Goal: Entertainment & Leisure: Consume media (video, audio)

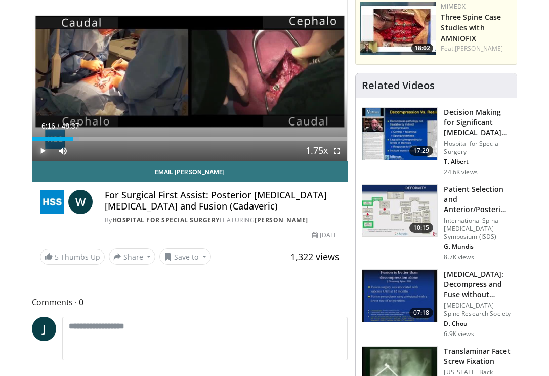
click at [43, 151] on span "Video Player" at bounding box center [42, 151] width 20 height 20
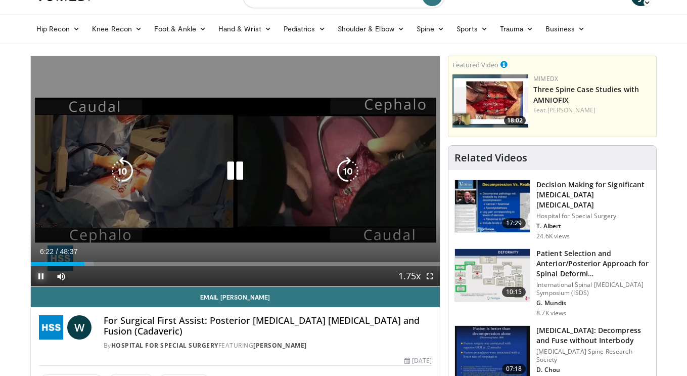
scroll to position [1, 0]
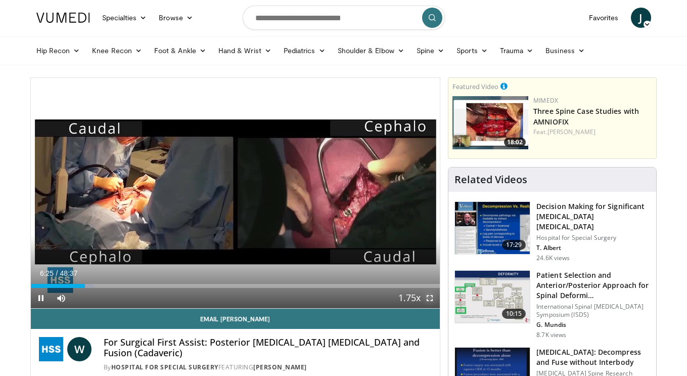
click at [433, 299] on span "Video Player" at bounding box center [430, 298] width 20 height 20
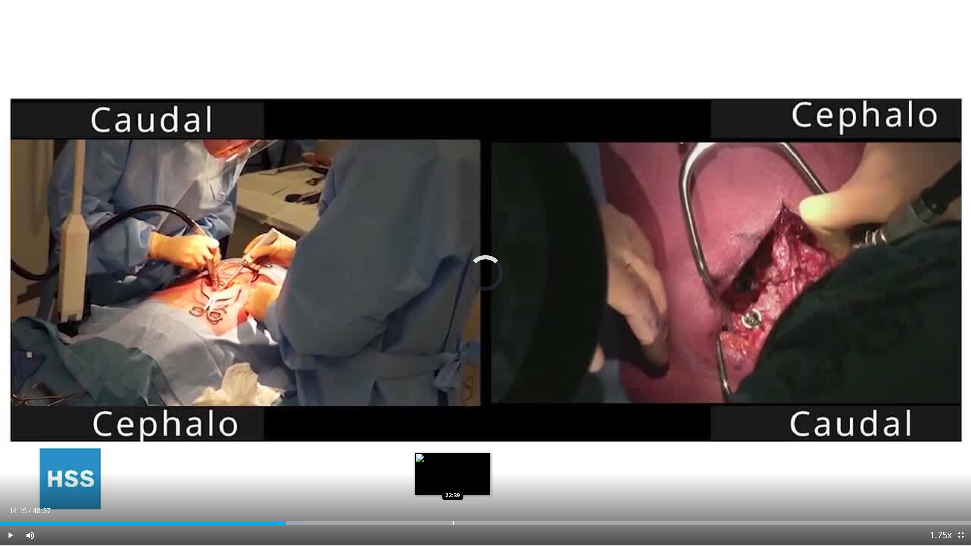
click at [452, 375] on div "Progress Bar" at bounding box center [452, 523] width 1 height 4
click at [443, 375] on div "Progress Bar" at bounding box center [443, 523] width 1 height 4
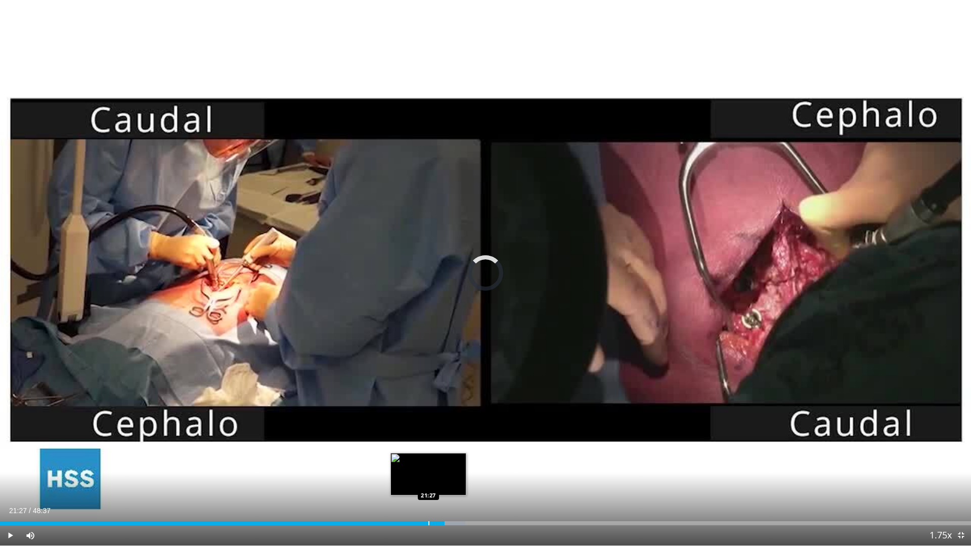
click at [428, 375] on div "Progress Bar" at bounding box center [428, 523] width 1 height 4
click at [446, 375] on div "Progress Bar" at bounding box center [446, 523] width 1 height 4
click at [464, 375] on div "Progress Bar" at bounding box center [464, 523] width 1 height 4
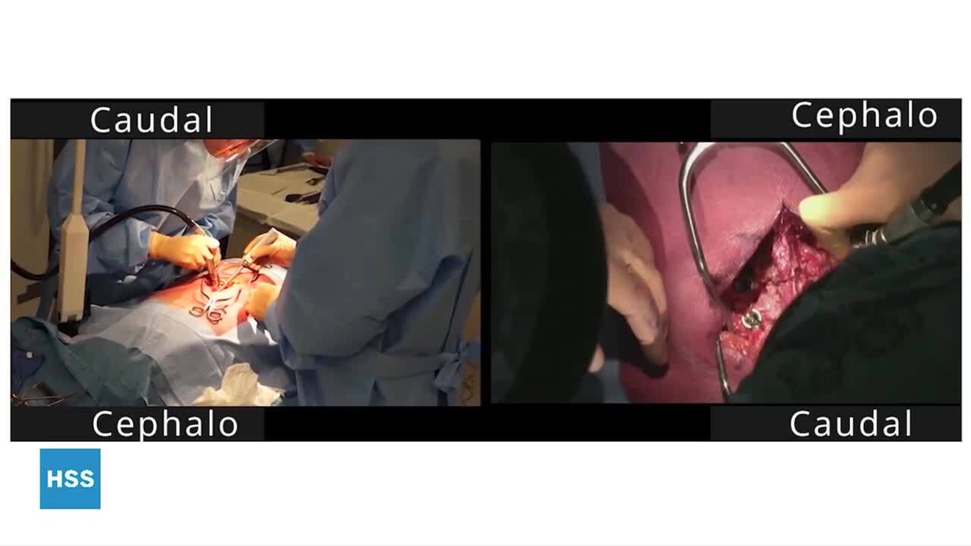
click at [480, 375] on div "10 seconds Tap to unmute" at bounding box center [485, 272] width 971 height 545
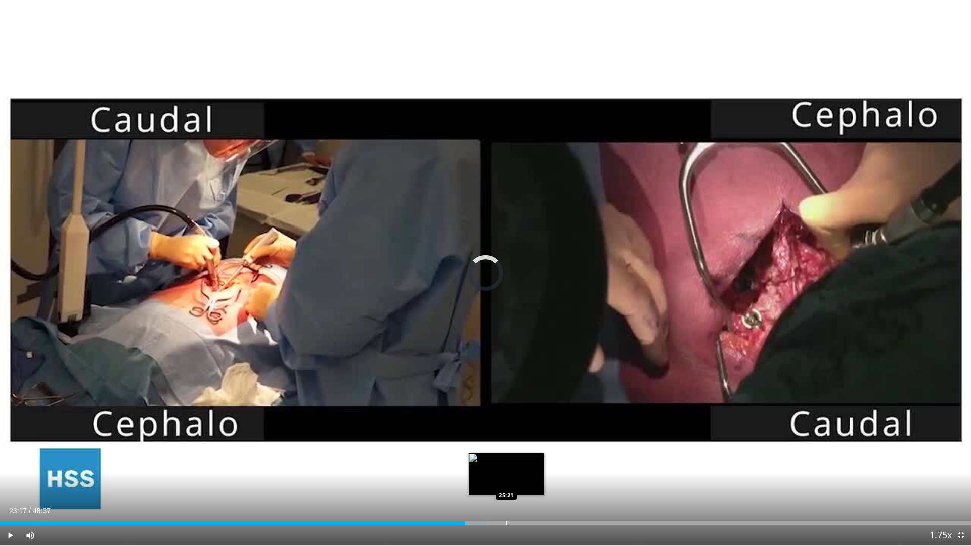
click at [506, 375] on div "Progress Bar" at bounding box center [506, 523] width 1 height 4
click at [1, 375] on span "Video Player" at bounding box center [10, 535] width 20 height 20
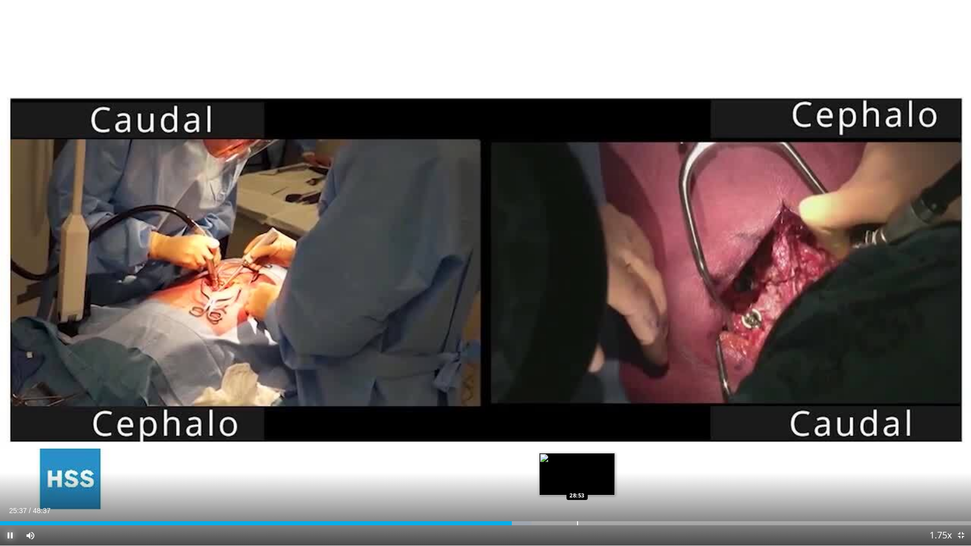
click at [548, 375] on div "Progress Bar" at bounding box center [577, 523] width 1 height 4
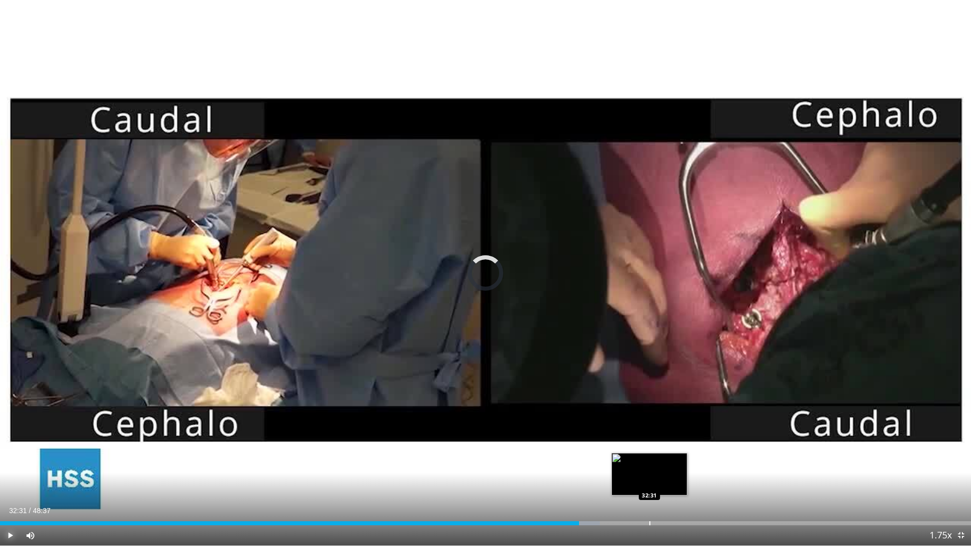
click at [548, 375] on div "Progress Bar" at bounding box center [649, 523] width 1 height 4
click at [548, 375] on div "32:34" at bounding box center [325, 523] width 650 height 4
click at [548, 375] on div "Current Time 32:14 / Duration 48:37 Pause Skip Backward Skip Forward Mute 93% L…" at bounding box center [485, 535] width 971 height 20
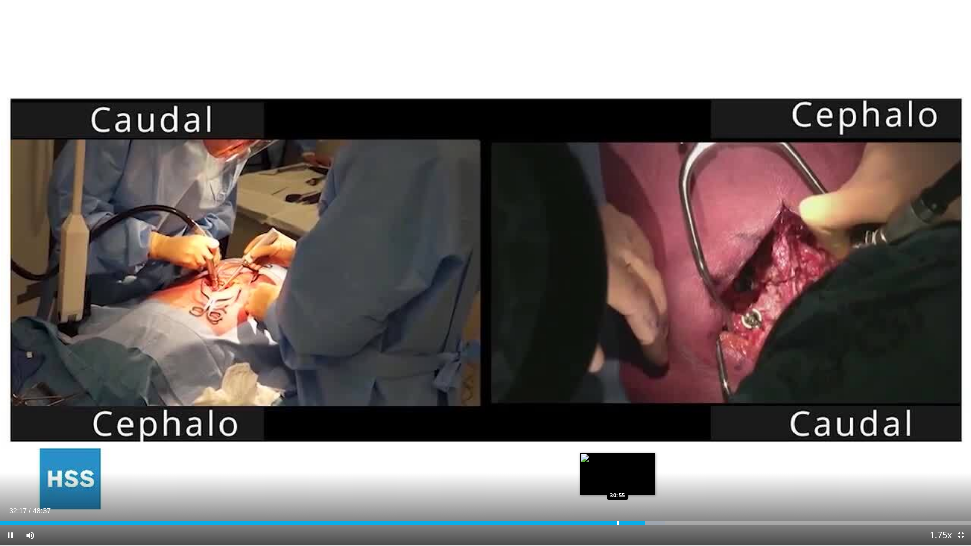
click at [548, 375] on div "Progress Bar" at bounding box center [617, 523] width 1 height 4
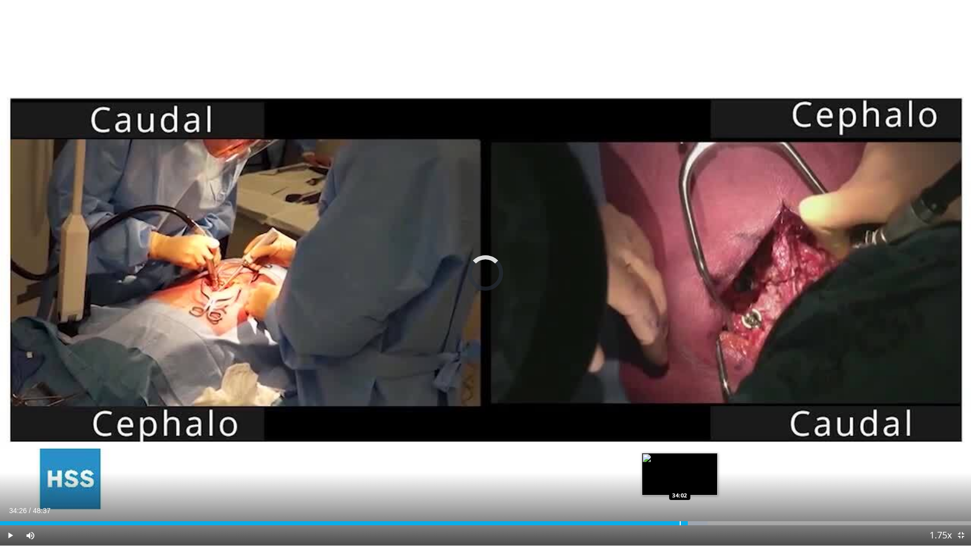
click at [548, 375] on div "Progress Bar" at bounding box center [679, 523] width 1 height 4
click at [548, 375] on div "Progress Bar" at bounding box center [673, 523] width 1 height 4
click at [548, 375] on div "Progress Bar" at bounding box center [666, 523] width 1 height 4
click at [548, 375] on div "32:55" at bounding box center [328, 523] width 657 height 4
click at [548, 375] on div "Progress Bar" at bounding box center [652, 523] width 1 height 4
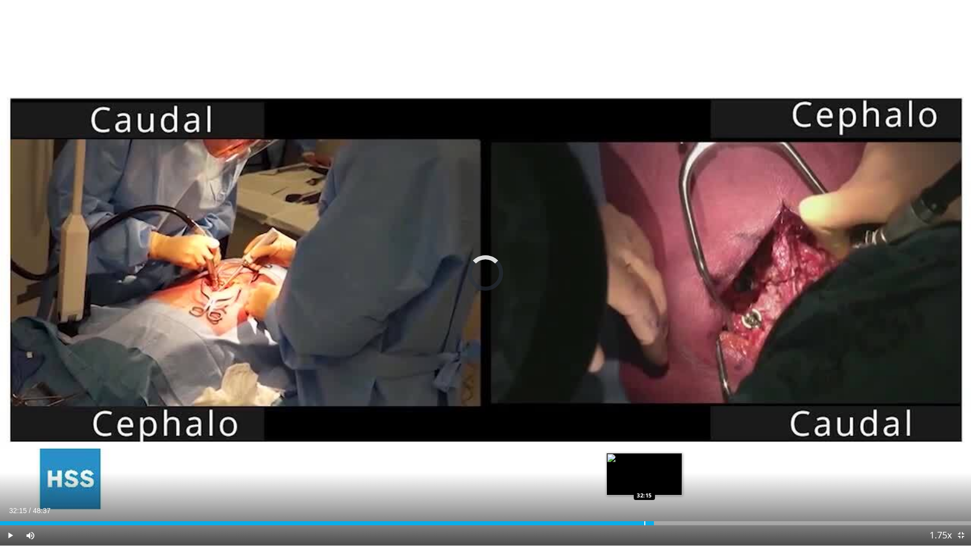
click at [548, 375] on div "Progress Bar" at bounding box center [644, 523] width 1 height 4
click at [548, 375] on video-js "**********" at bounding box center [485, 273] width 971 height 546
click at [548, 375] on div "32:21" at bounding box center [316, 523] width 633 height 4
click at [548, 375] on div "Progress Bar" at bounding box center [630, 523] width 1 height 4
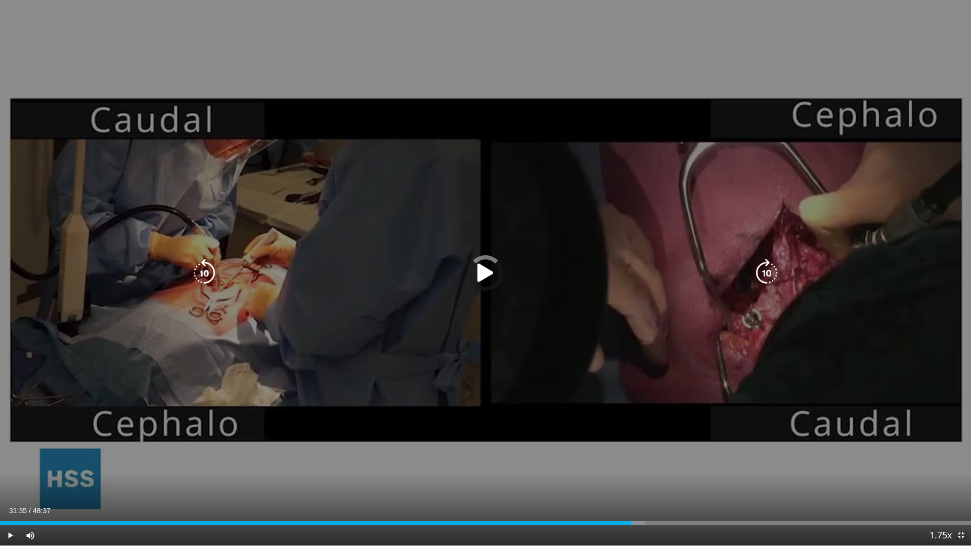
click at [548, 375] on div "Loaded : 66.39% 31:35 31:34" at bounding box center [485, 523] width 971 height 4
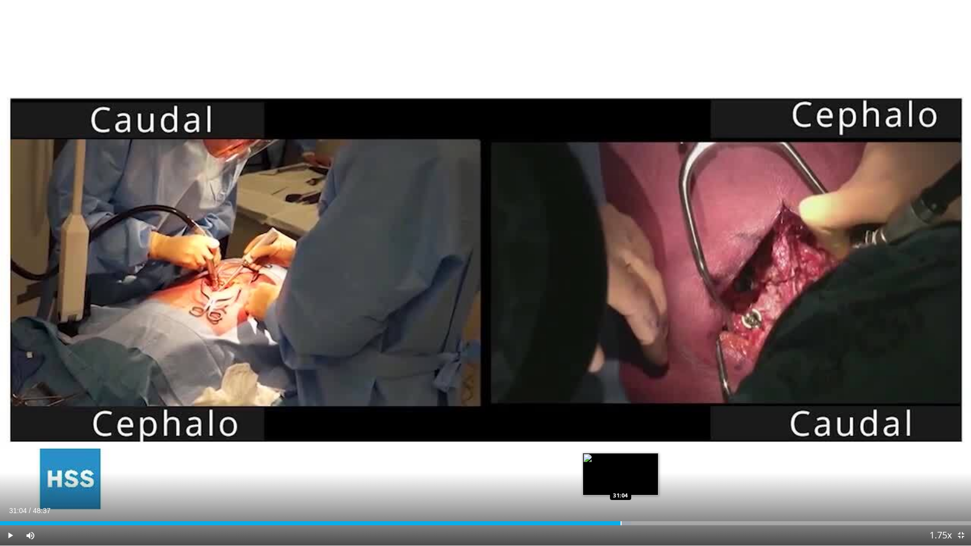
click at [548, 375] on div "Progress Bar" at bounding box center [620, 523] width 1 height 4
click at [548, 375] on div "Progress Bar" at bounding box center [614, 523] width 1 height 4
click at [548, 375] on div "Progress Bar" at bounding box center [620, 523] width 1 height 4
click at [14, 375] on span "Video Player" at bounding box center [10, 535] width 20 height 20
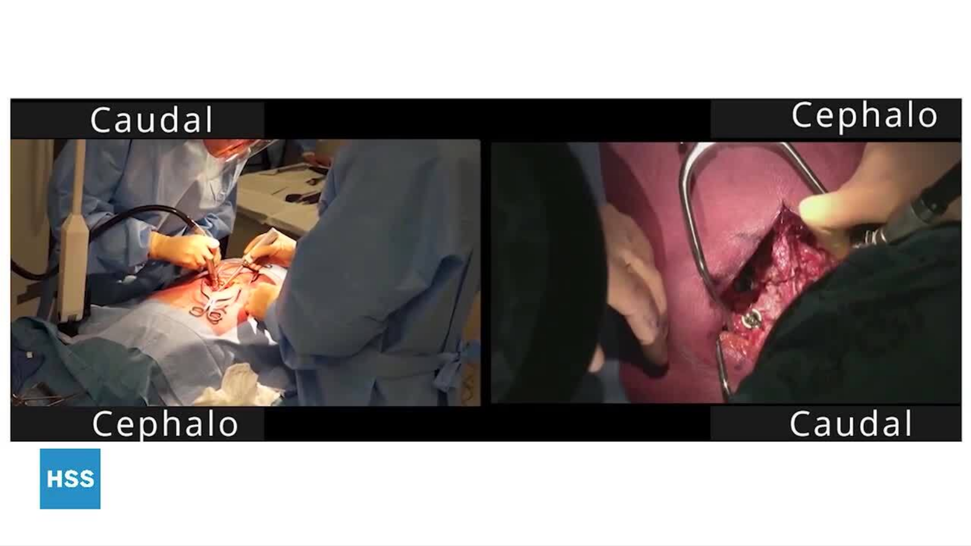
drag, startPoint x: 14, startPoint y: 534, endPoint x: 20, endPoint y: 533, distance: 6.2
click at [14, 375] on div "10 seconds Tap to unmute" at bounding box center [485, 272] width 971 height 545
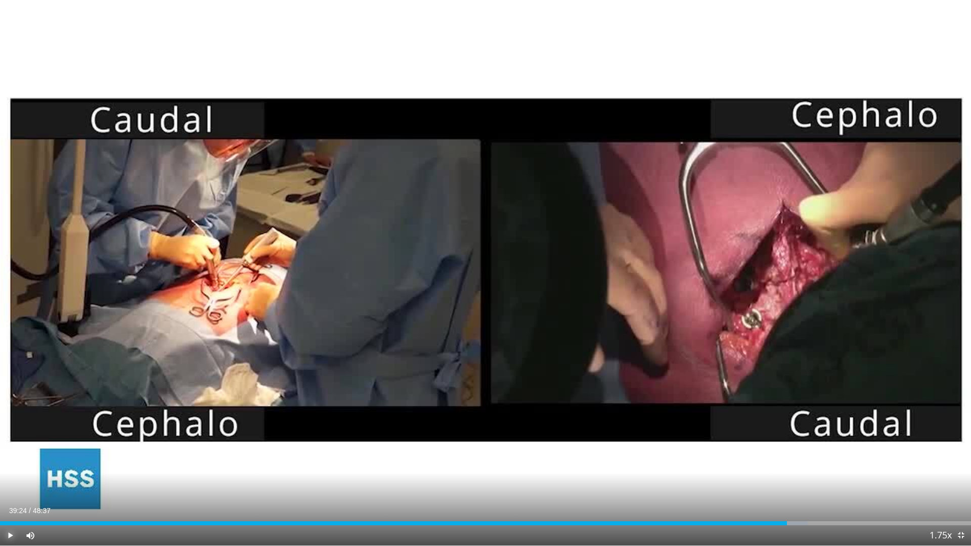
click at [6, 375] on span "Video Player" at bounding box center [10, 535] width 20 height 20
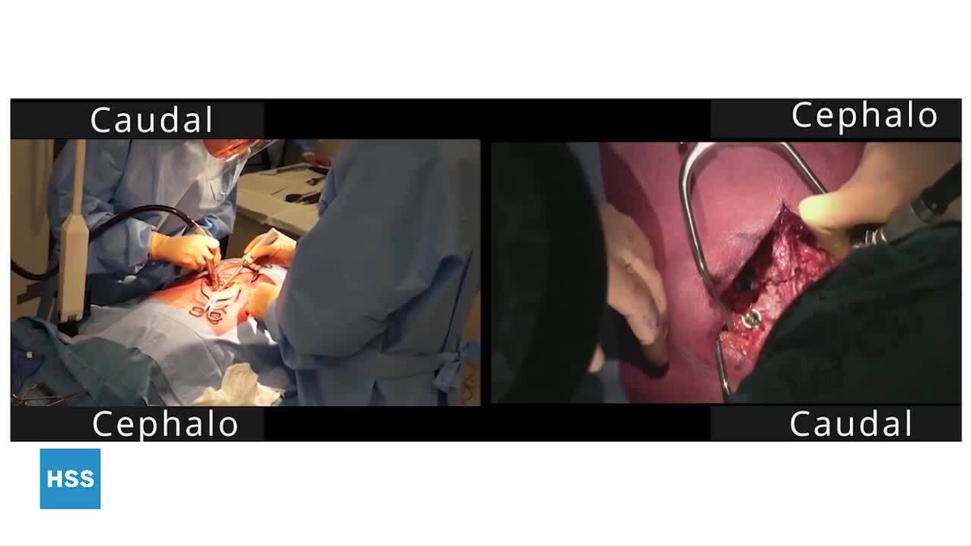
click at [548, 375] on div "10 seconds Tap to unmute" at bounding box center [485, 272] width 971 height 545
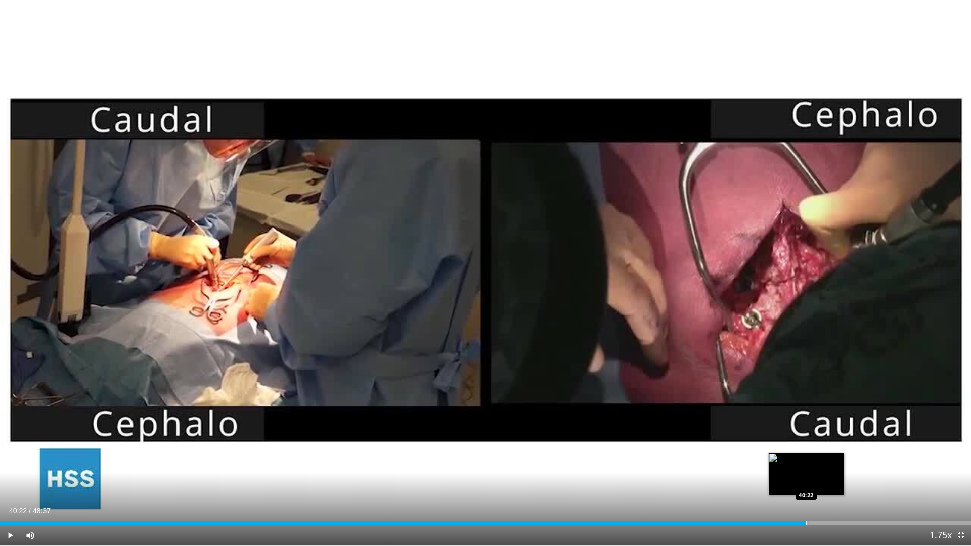
click at [548, 375] on div "Progress Bar" at bounding box center [806, 523] width 1 height 4
click at [548, 375] on div "Loaded : 84.53% 40:22 41:18" at bounding box center [485, 523] width 971 height 4
click at [548, 375] on div "Current Time 41:25 / Duration 48:37 Play Skip Backward Skip Forward Mute 0% Loa…" at bounding box center [485, 535] width 971 height 20
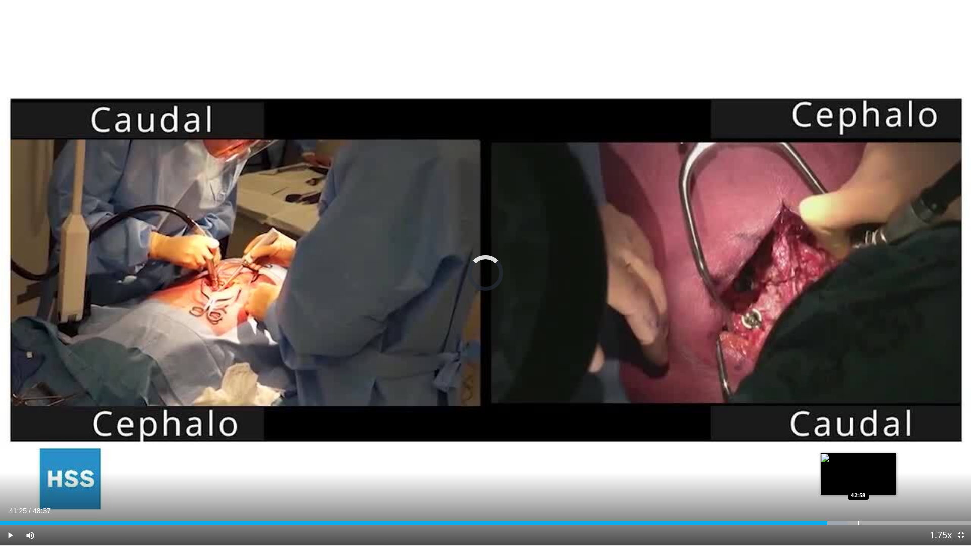
click at [548, 375] on div "Progress Bar" at bounding box center [858, 523] width 1 height 4
click at [7, 375] on span "Video Player" at bounding box center [10, 535] width 20 height 20
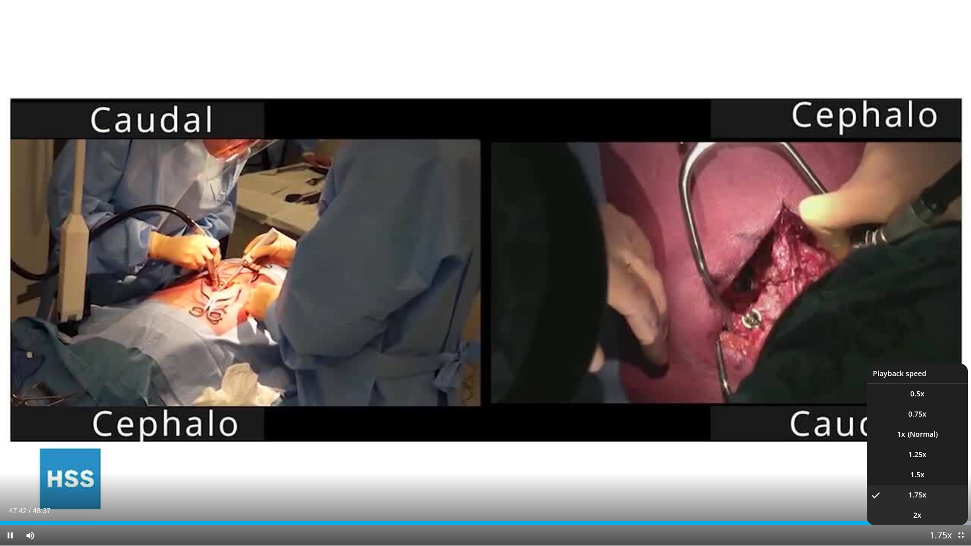
click at [548, 375] on li "2x" at bounding box center [917, 515] width 101 height 20
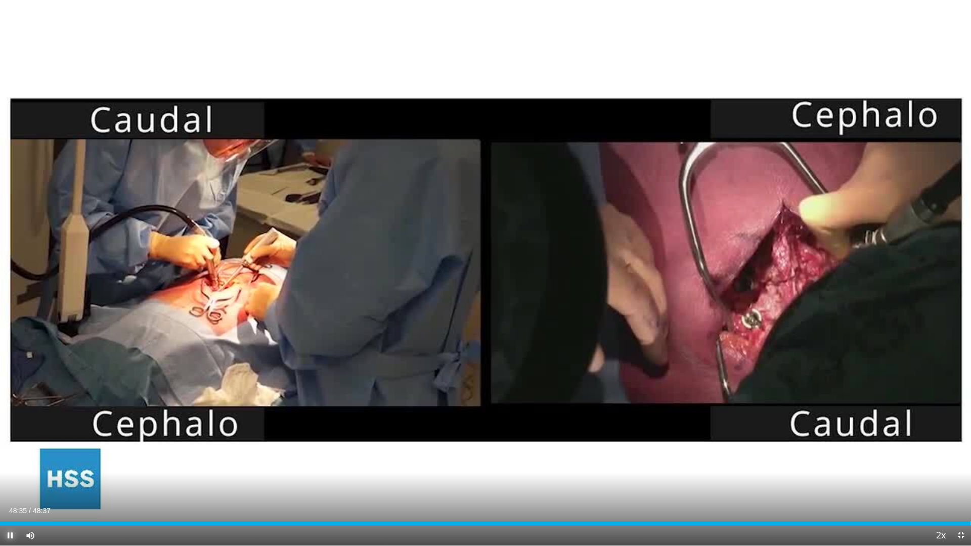
click at [7, 375] on span "Video Player" at bounding box center [10, 535] width 20 height 20
